Goal: Transaction & Acquisition: Purchase product/service

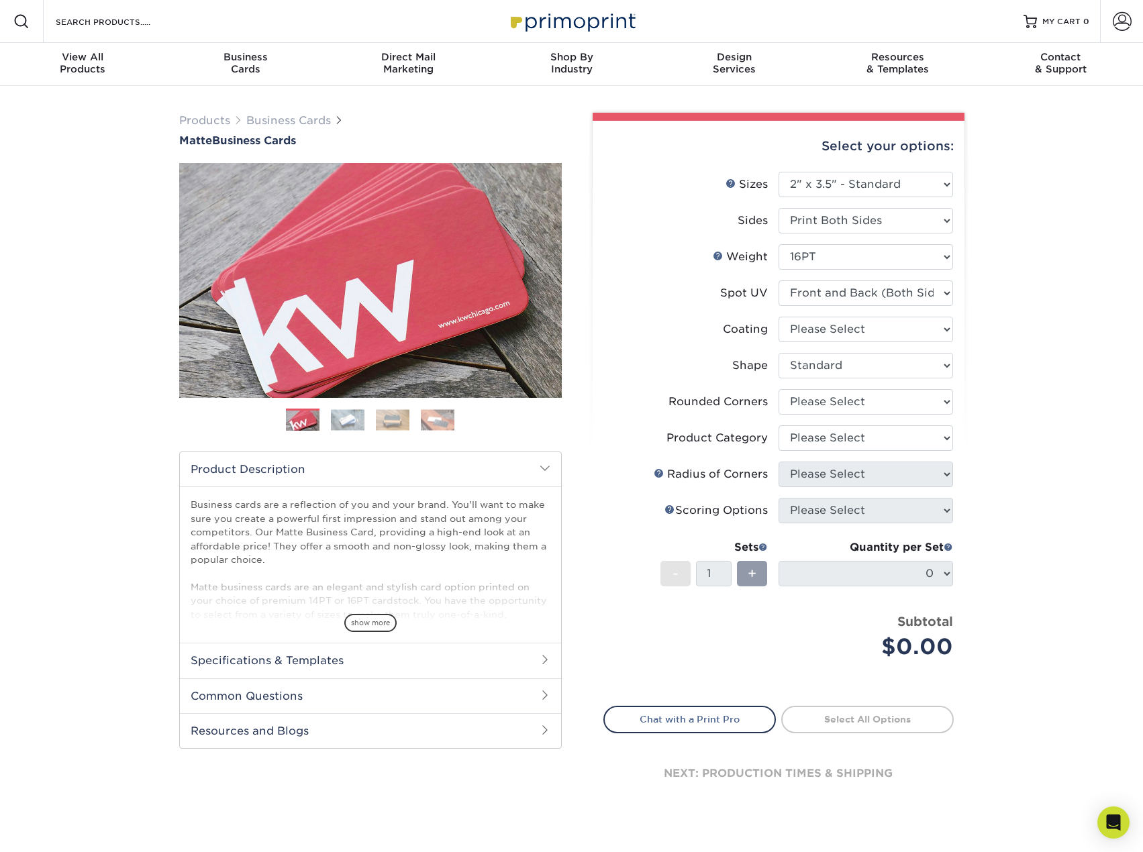
select select "2.00x3.50"
select select "standard"
